Goal: Navigation & Orientation: Find specific page/section

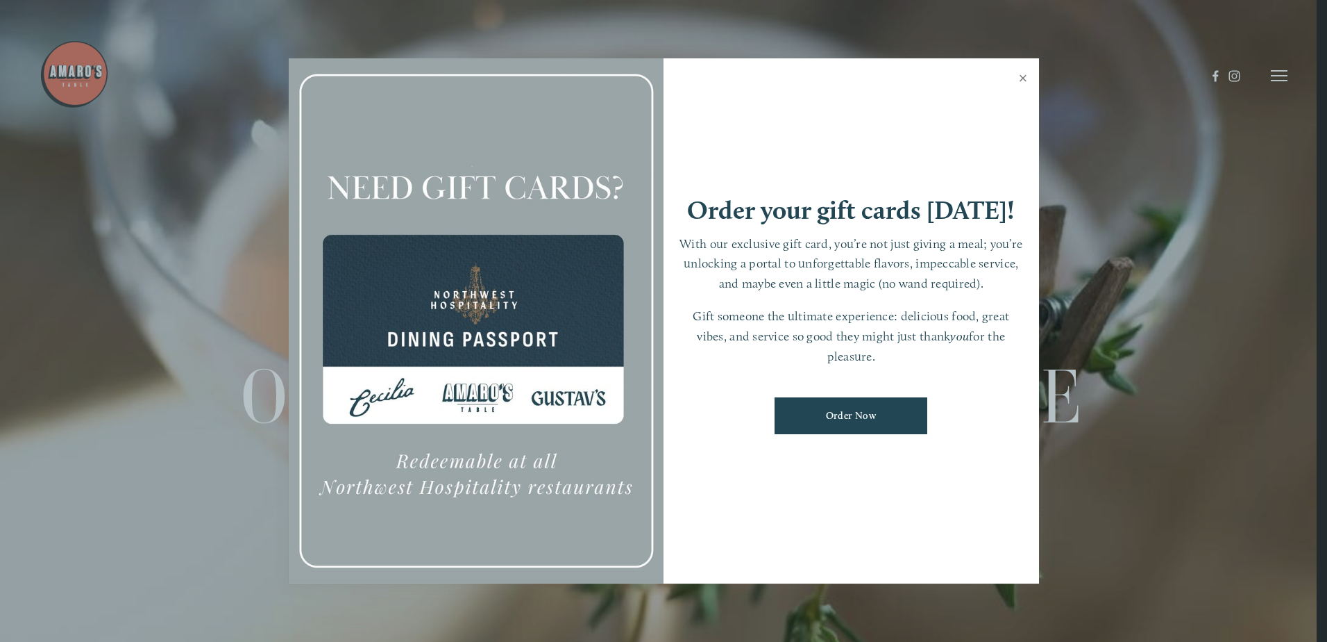
click at [1016, 74] on link "Close" at bounding box center [1023, 79] width 27 height 39
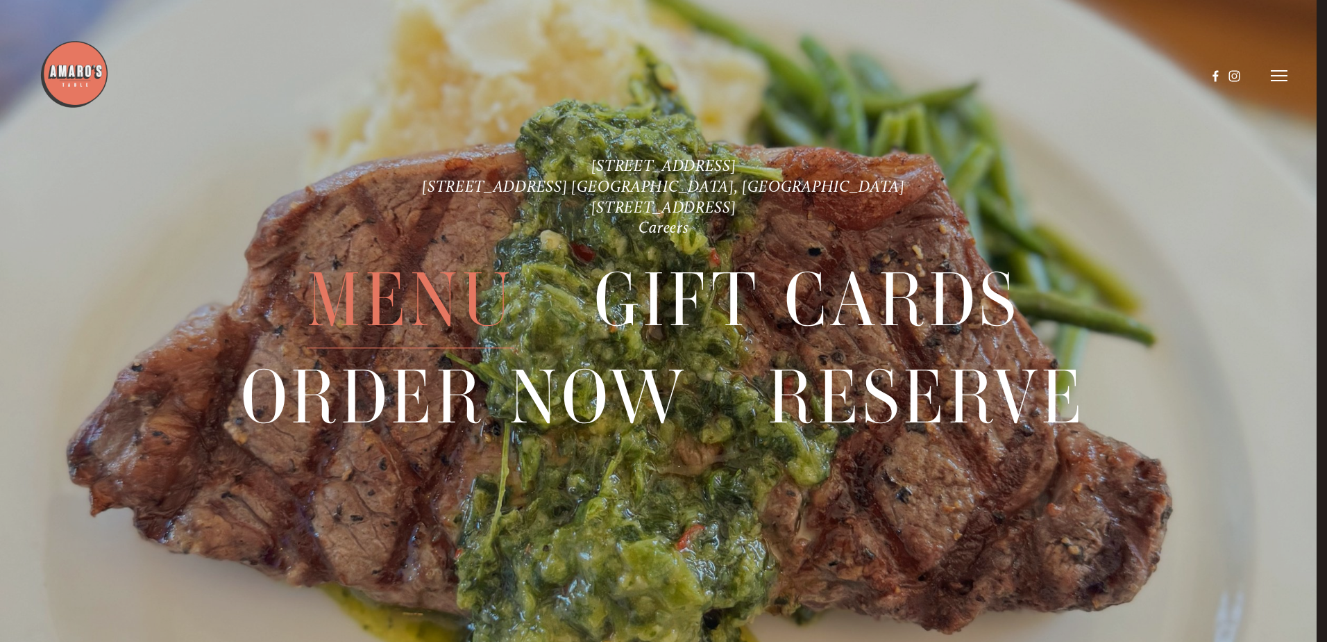
click at [438, 310] on span "Menu" at bounding box center [411, 301] width 208 height 96
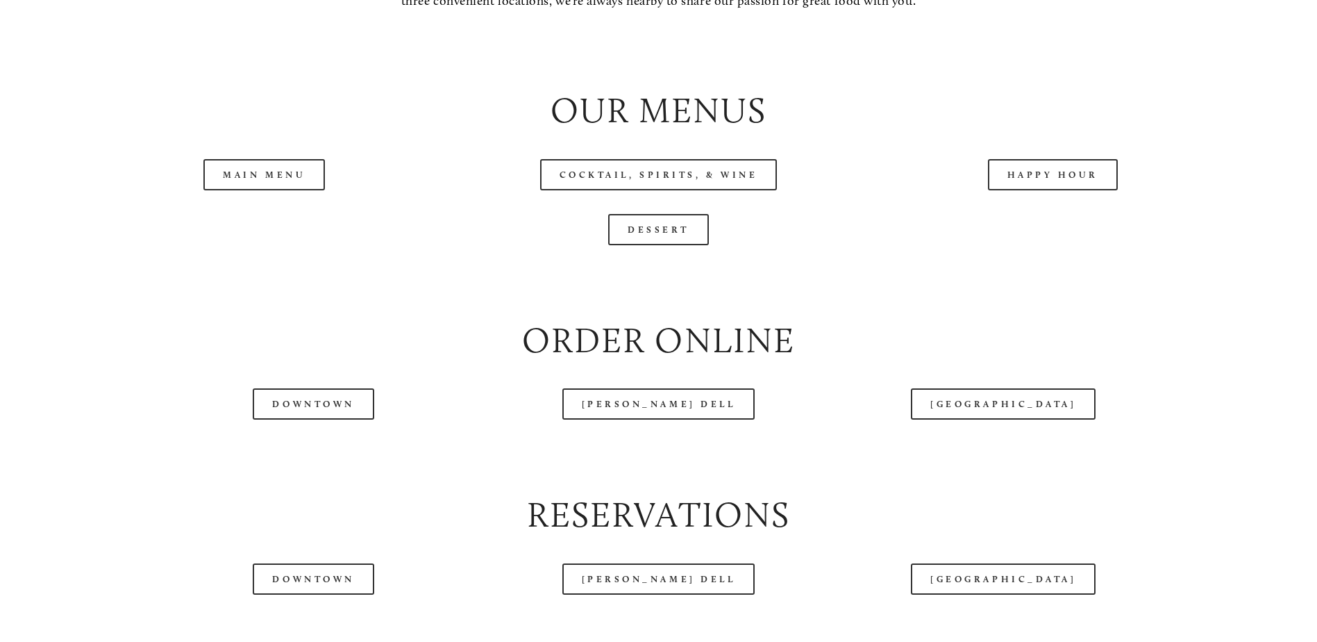
scroll to position [1550, 0]
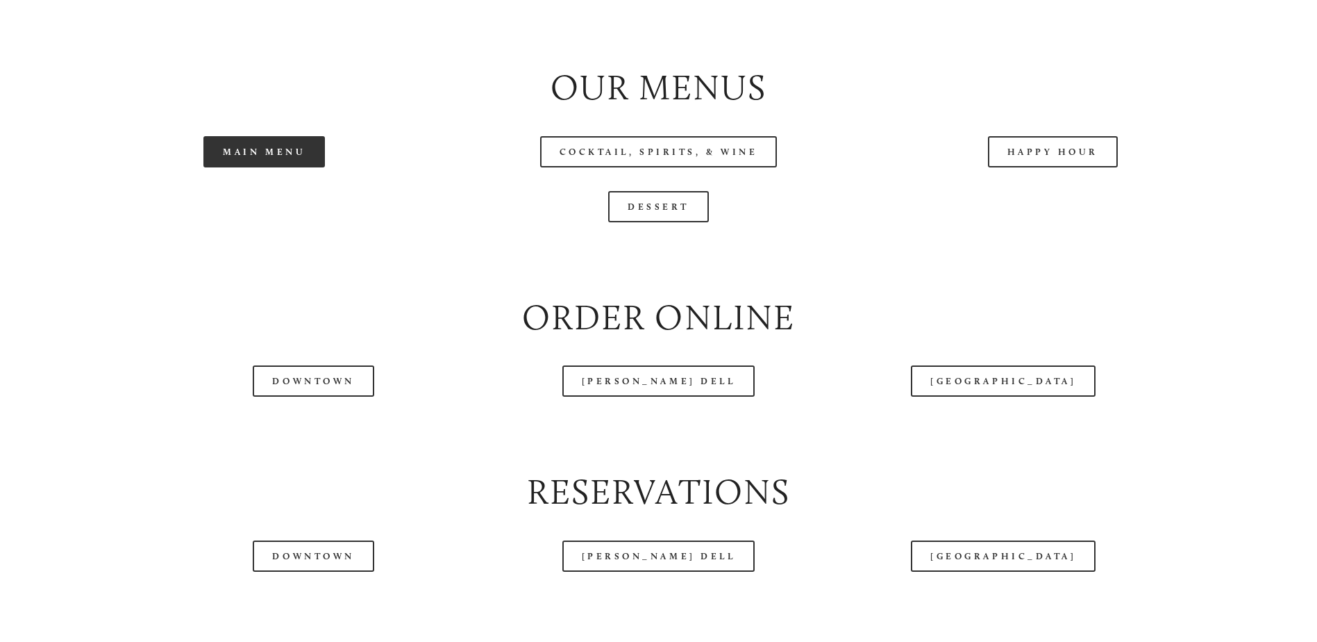
click at [267, 167] on link "Main Menu" at bounding box center [264, 151] width 122 height 31
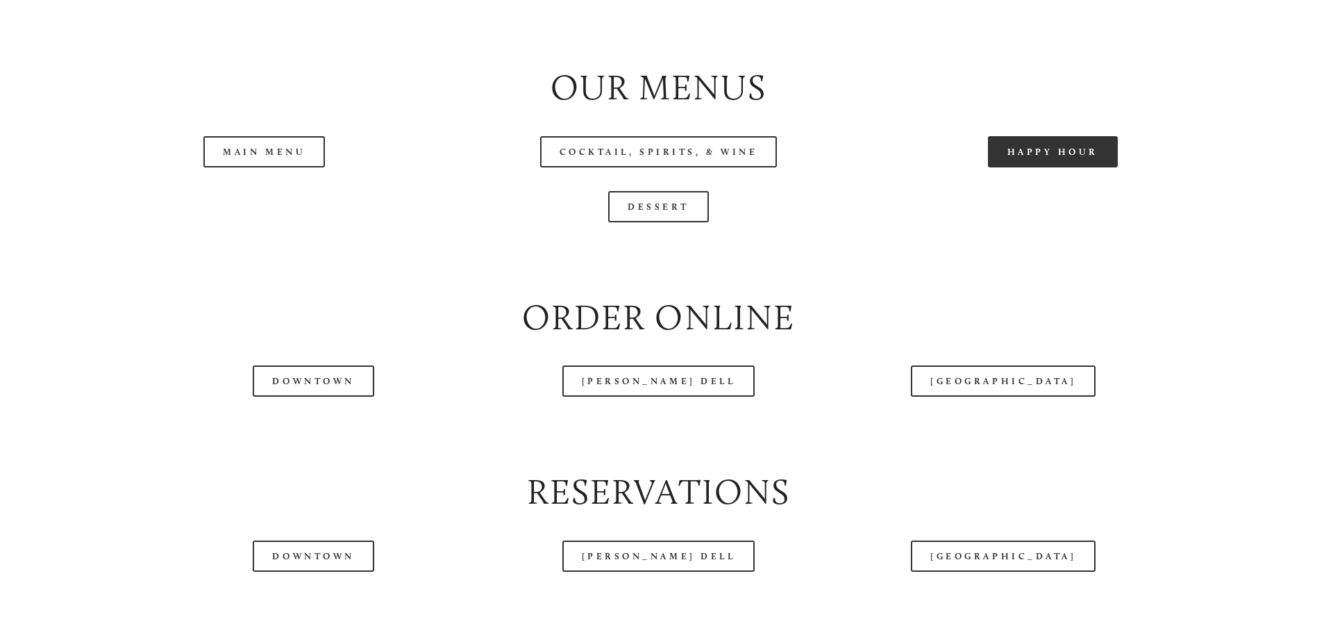
click at [1023, 167] on link "Happy Hour" at bounding box center [1053, 151] width 131 height 31
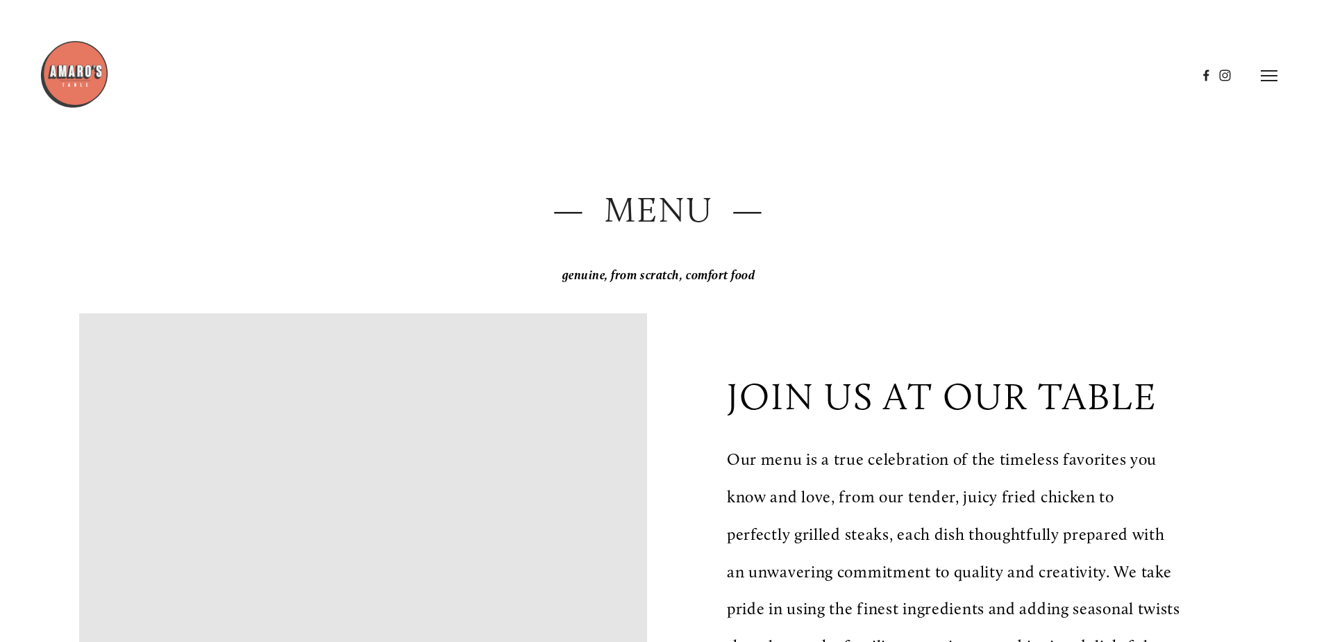
scroll to position [0, 0]
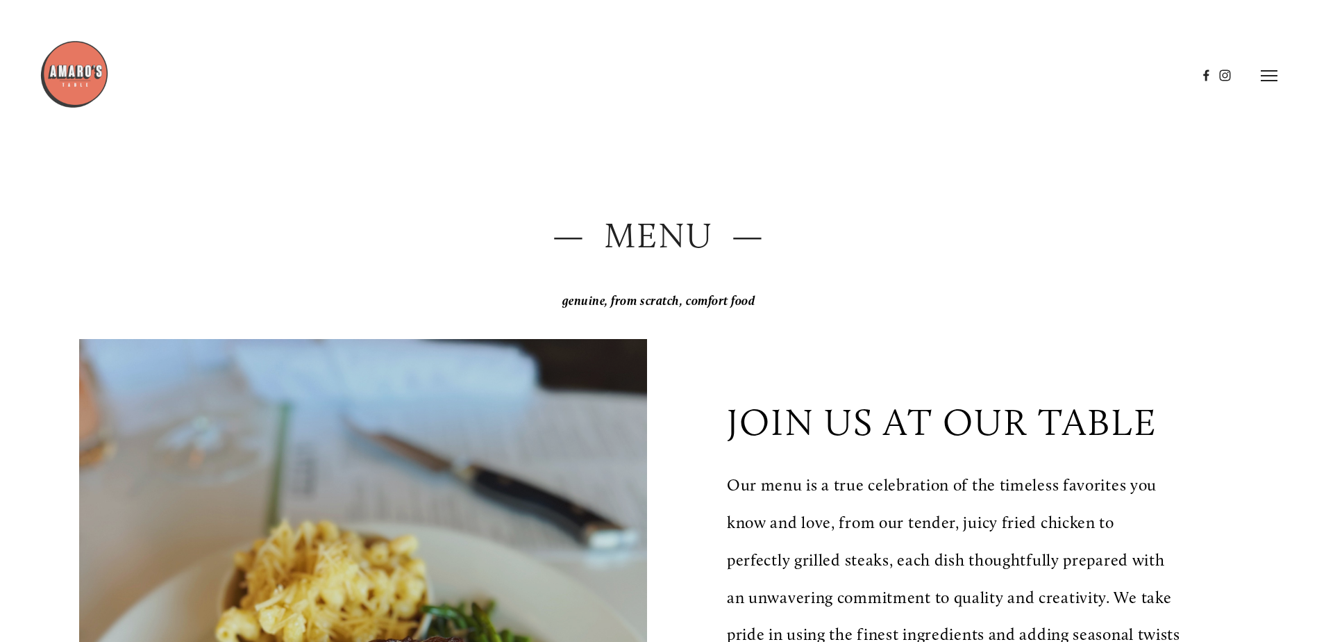
click at [1266, 78] on icon at bounding box center [1269, 75] width 17 height 12
click at [975, 76] on span "Menu" at bounding box center [979, 75] width 28 height 13
